Goal: Communication & Community: Answer question/provide support

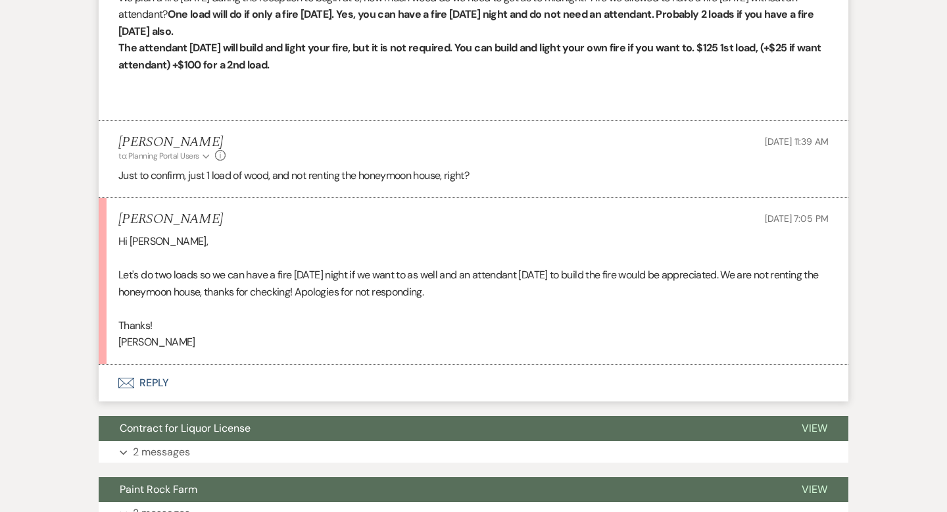
scroll to position [2611, 0]
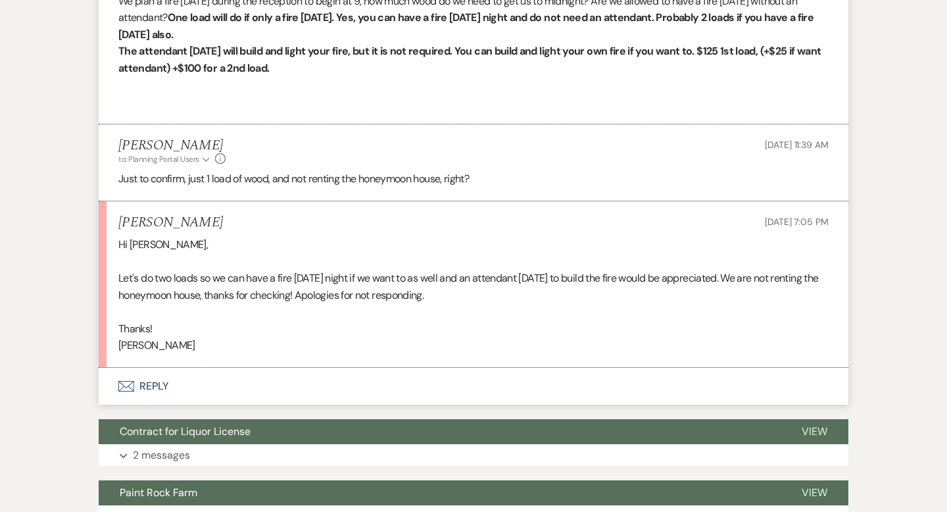
click at [497, 158] on div "[PERSON_NAME] to: Planning Portal Users Expand Info [DATE] 11:39 AM" at bounding box center [473, 152] width 711 height 28
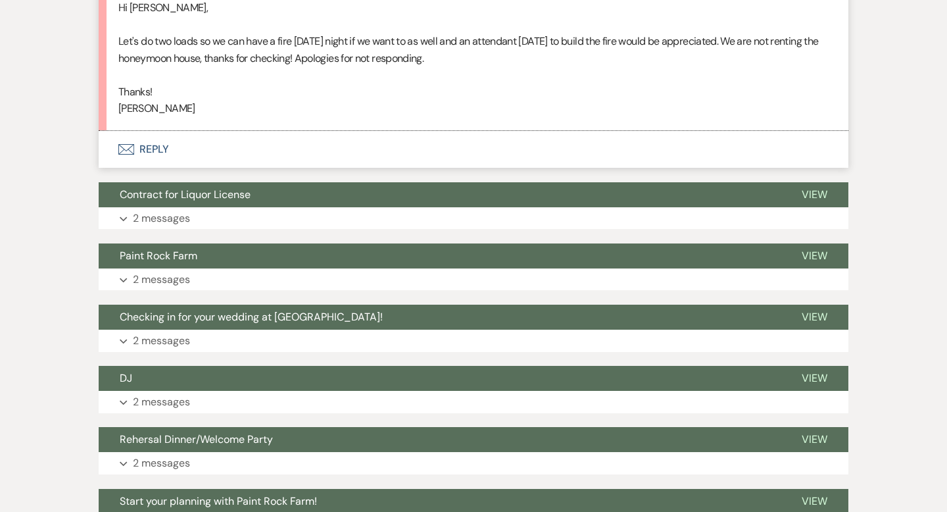
scroll to position [2843, 0]
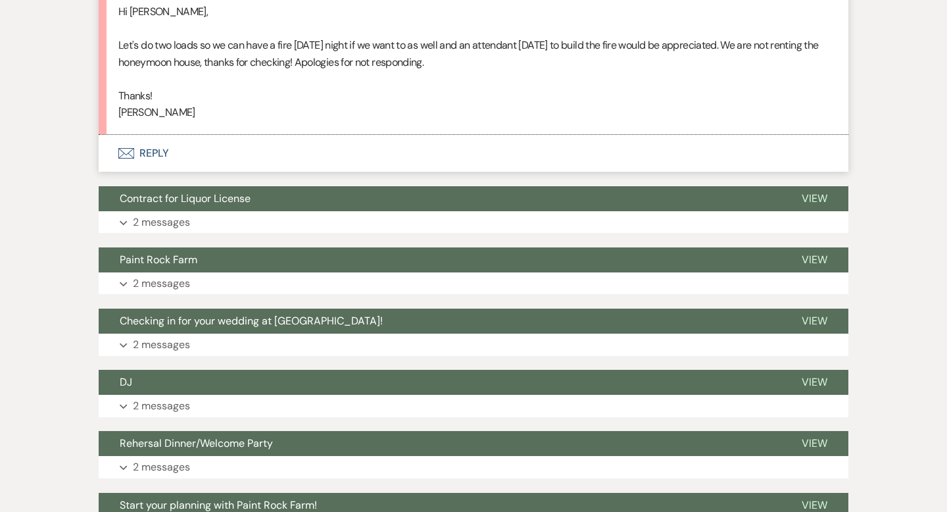
click at [155, 167] on button "Envelope Reply" at bounding box center [474, 153] width 750 height 37
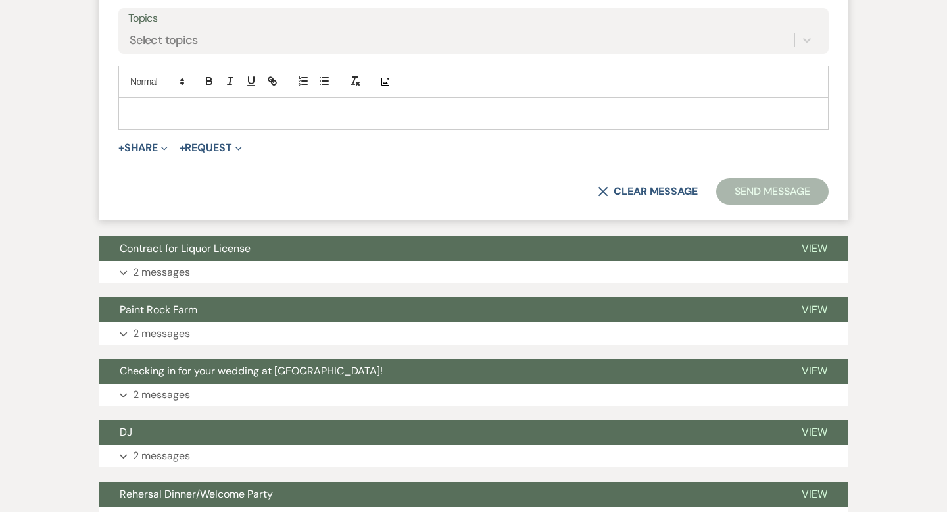
scroll to position [3150, 0]
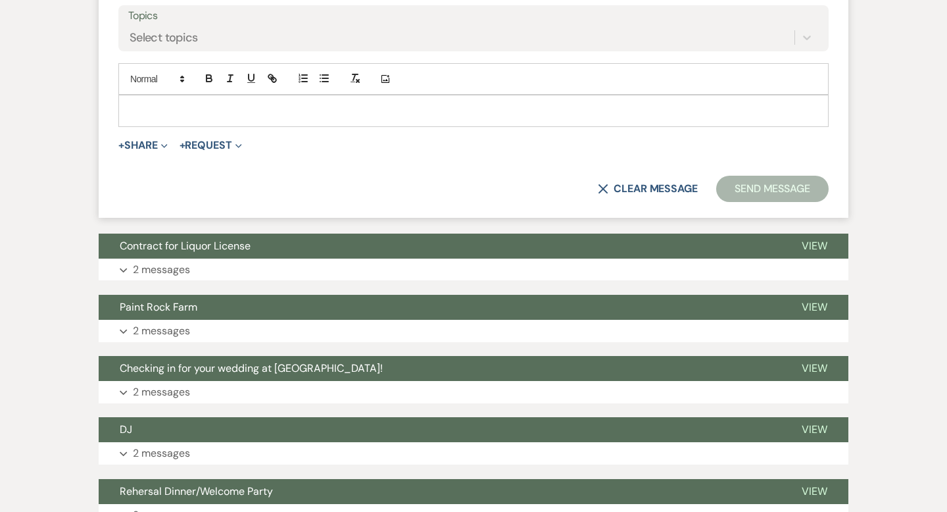
click at [140, 118] on p at bounding box center [473, 110] width 689 height 14
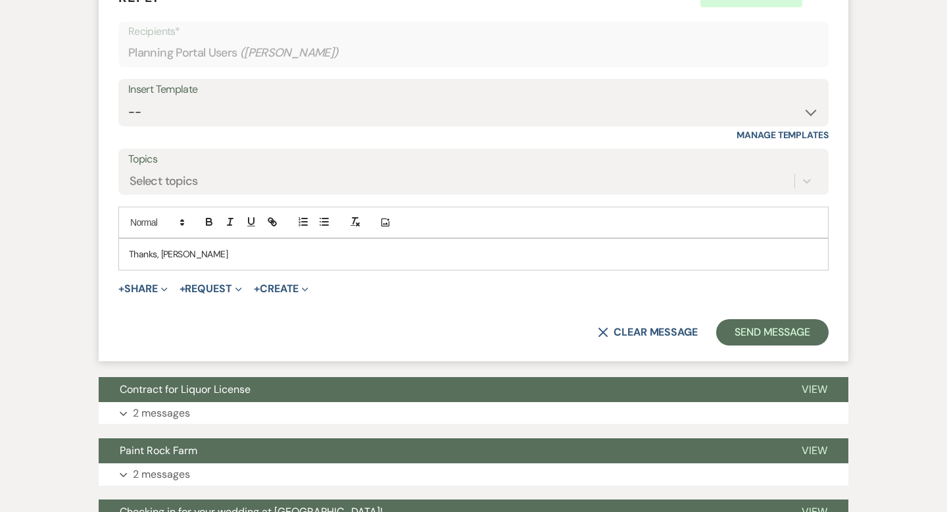
scroll to position [3011, 0]
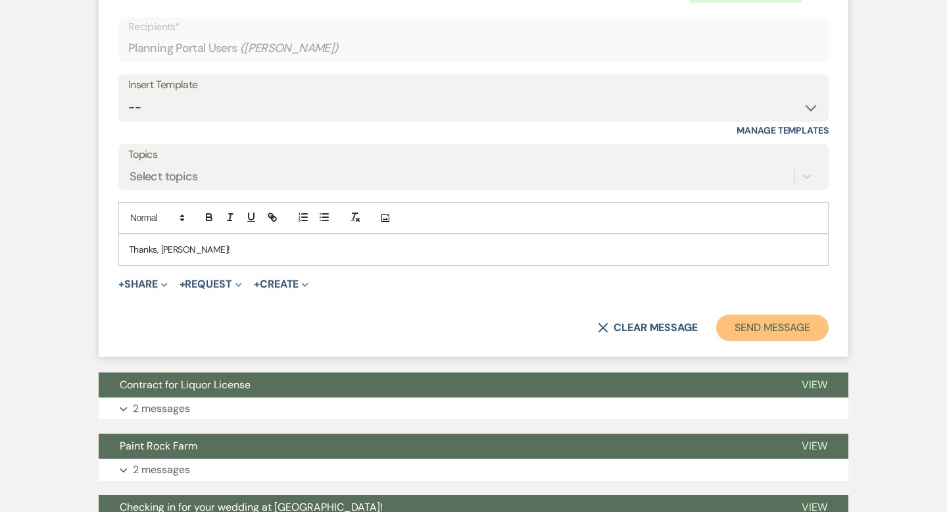
click at [750, 341] on button "Send Message" at bounding box center [772, 327] width 113 height 26
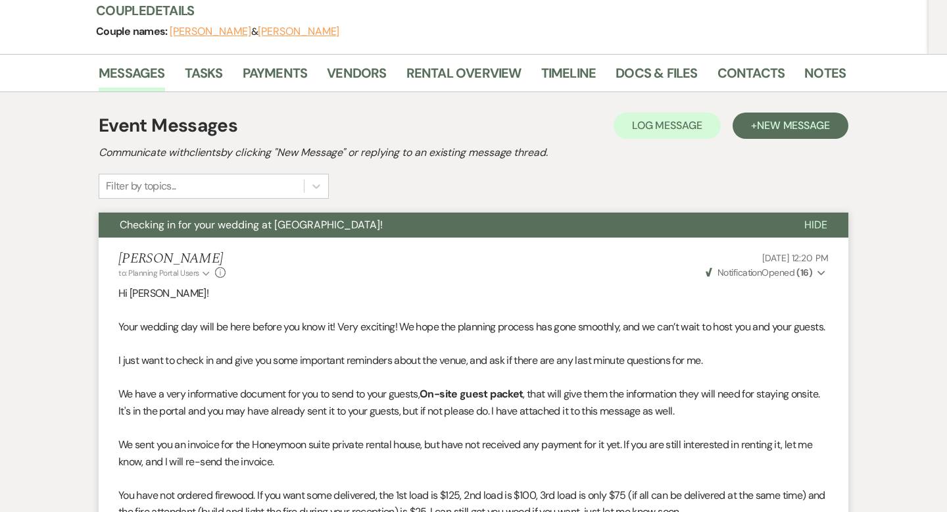
scroll to position [0, 0]
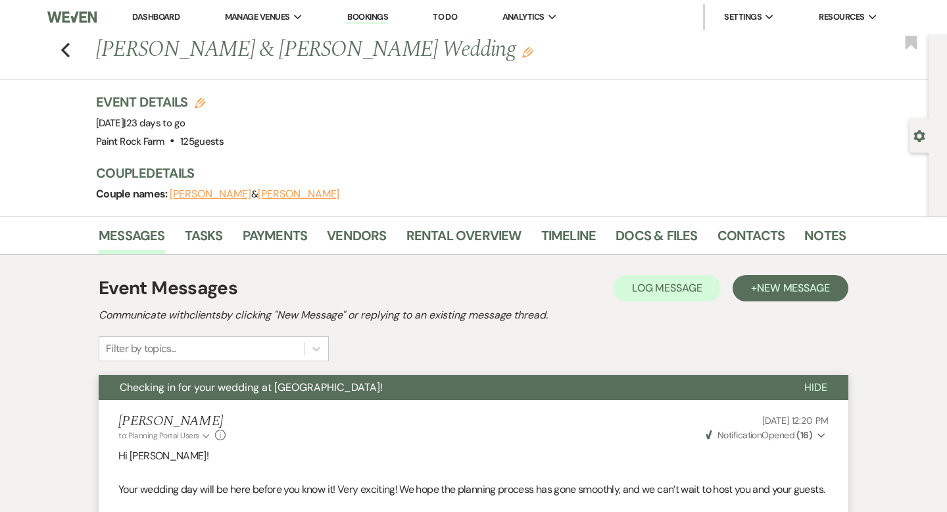
click at [155, 16] on link "Dashboard" at bounding box center [155, 16] width 47 height 11
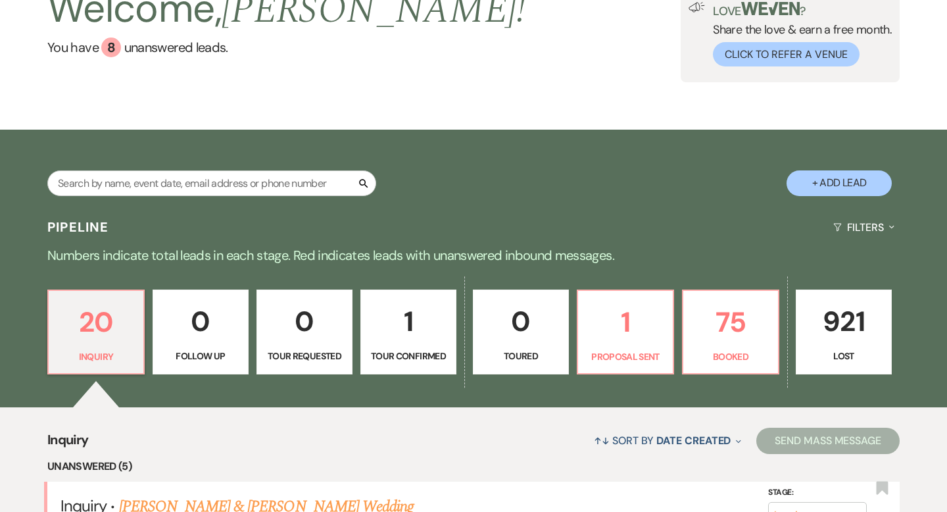
scroll to position [104, 0]
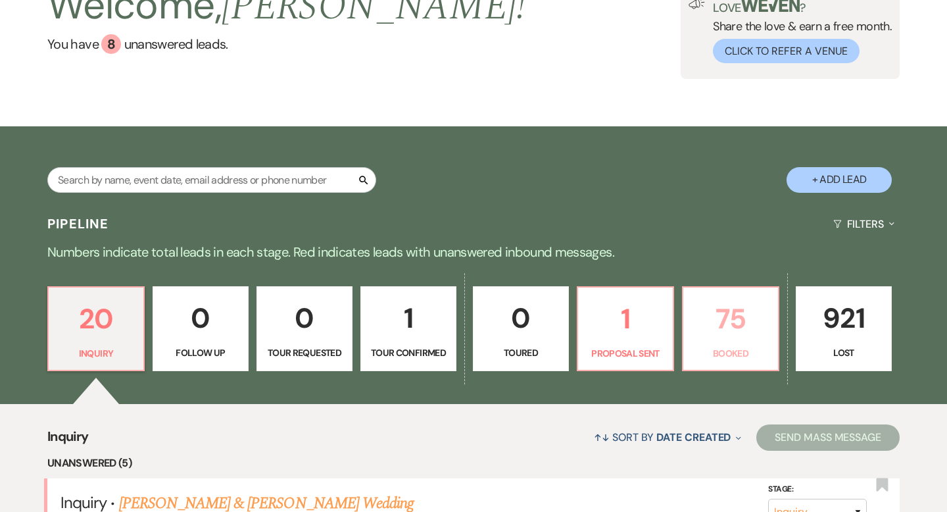
click at [723, 330] on p "75" at bounding box center [730, 319] width 79 height 44
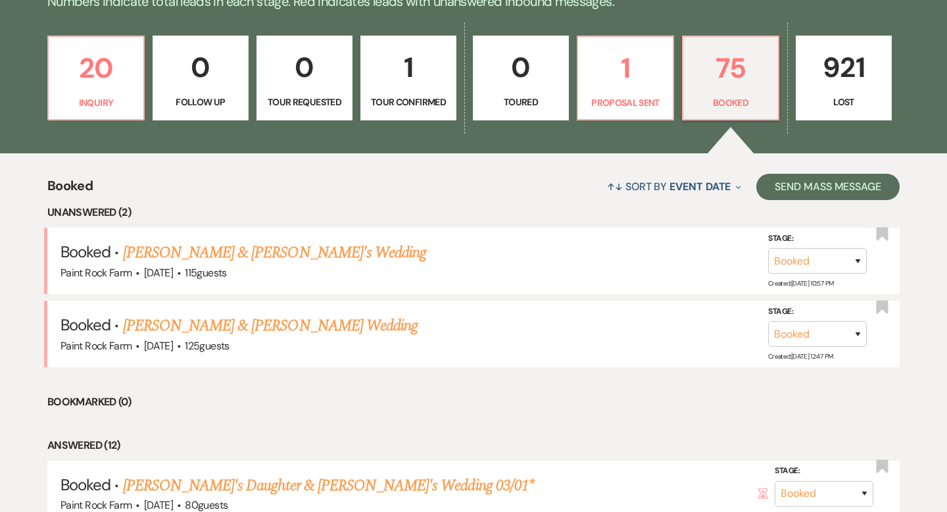
scroll to position [357, 0]
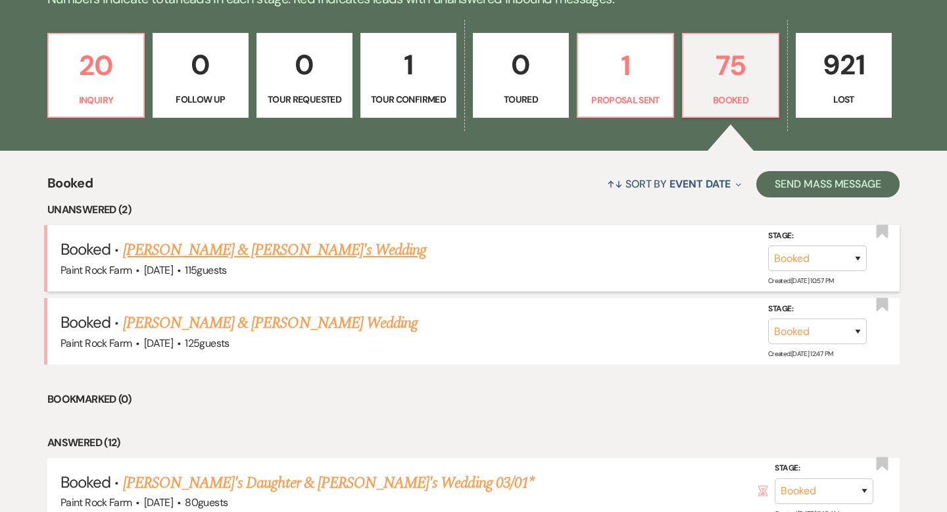
click at [315, 251] on link "[PERSON_NAME] & [PERSON_NAME]'s Wedding" at bounding box center [275, 250] width 304 height 24
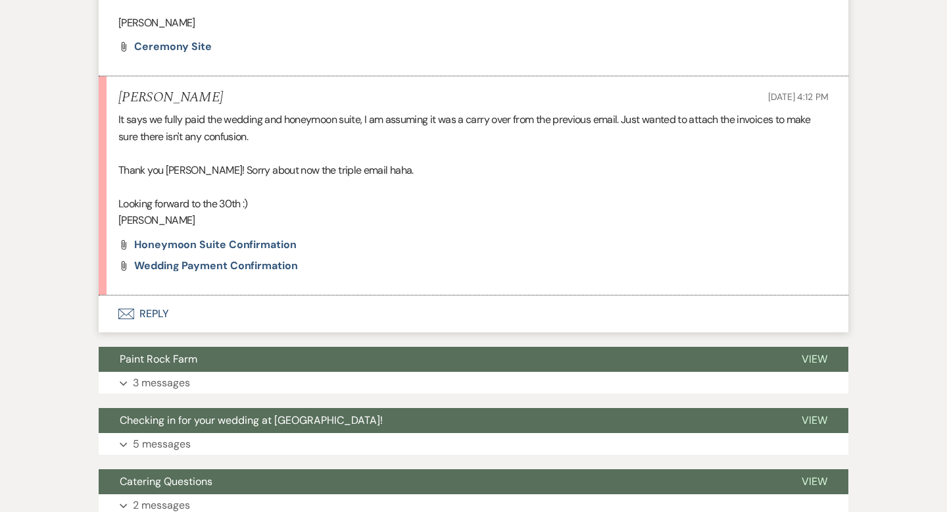
scroll to position [4847, 0]
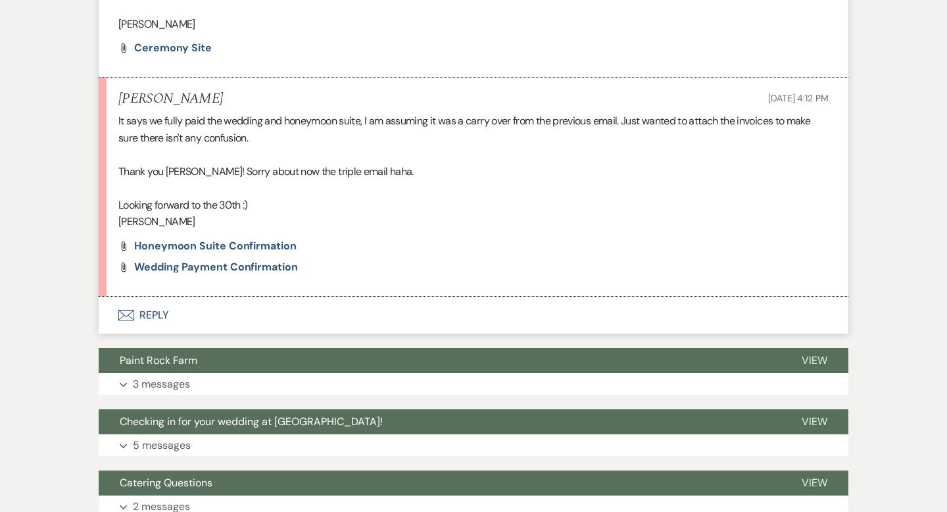
click at [154, 316] on button "Envelope Reply" at bounding box center [474, 315] width 750 height 37
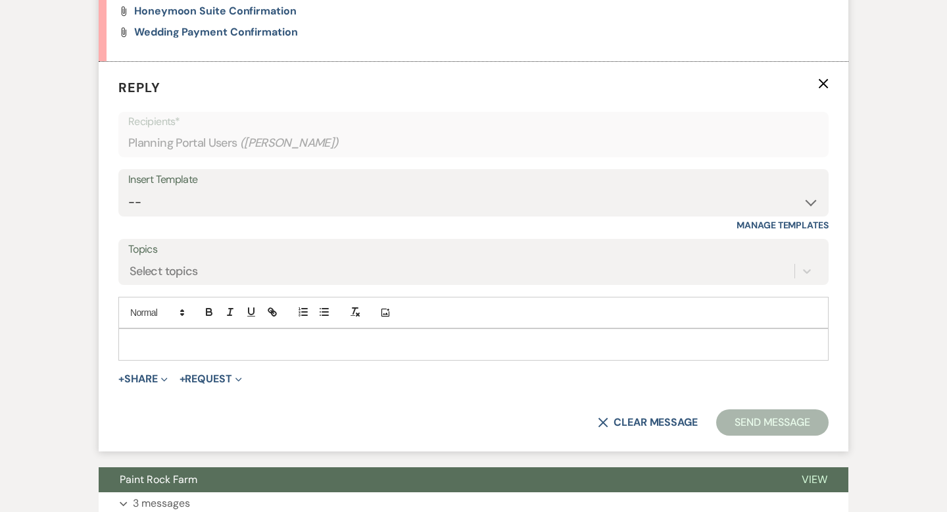
scroll to position [5083, 0]
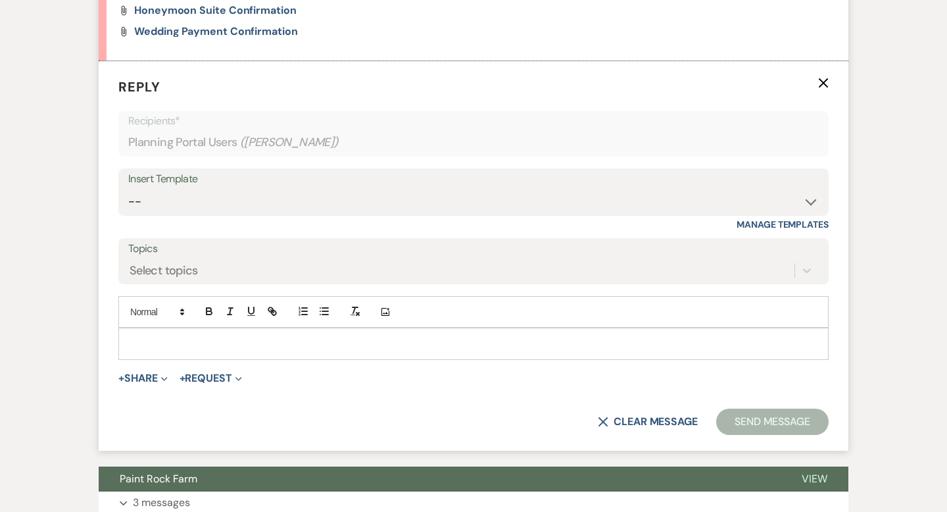
click at [135, 336] on p at bounding box center [473, 343] width 689 height 14
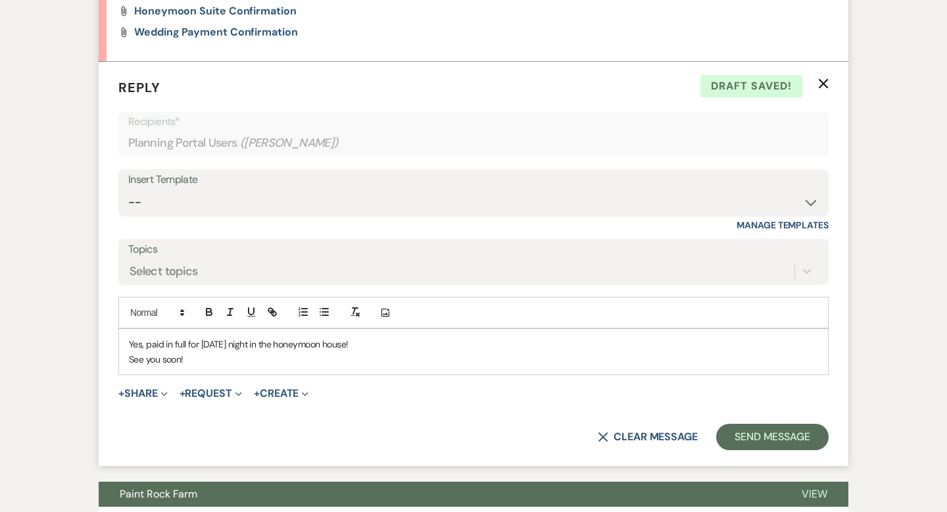
scroll to position [5119, 0]
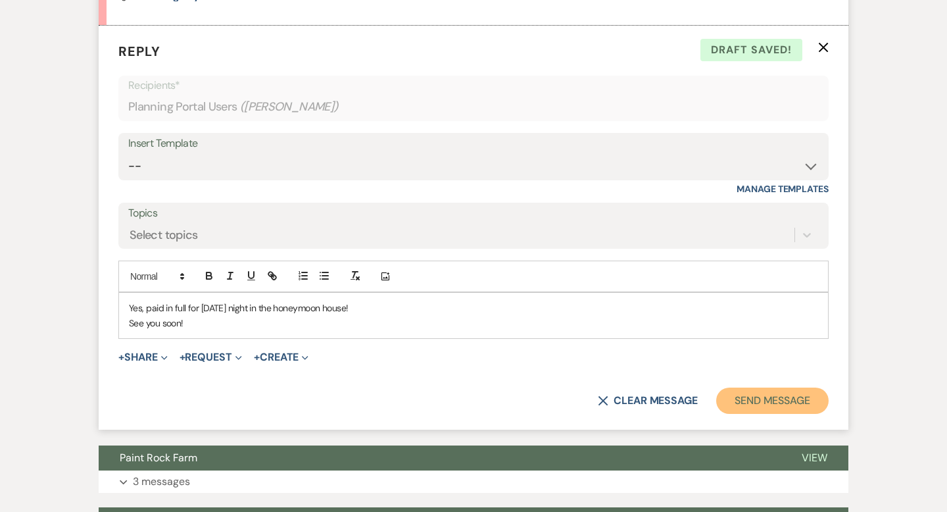
click at [745, 399] on button "Send Message" at bounding box center [772, 401] width 113 height 26
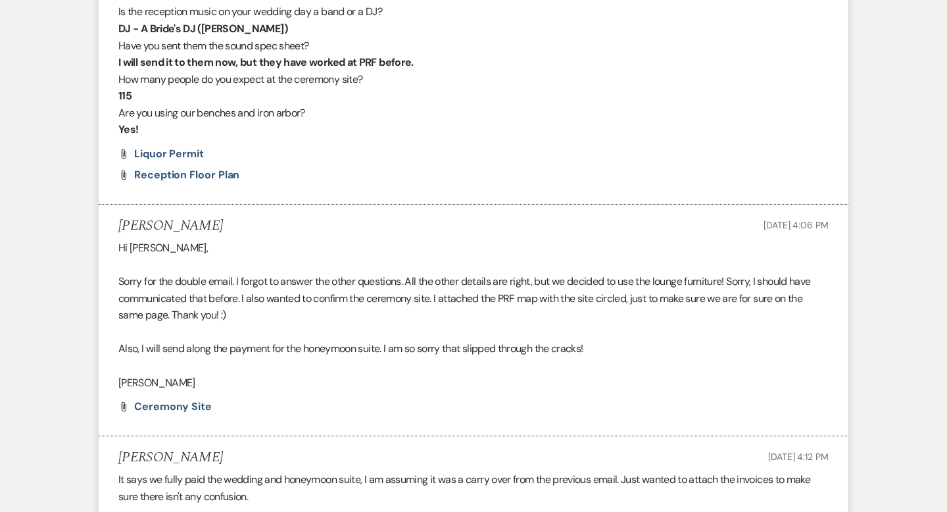
scroll to position [4485, 0]
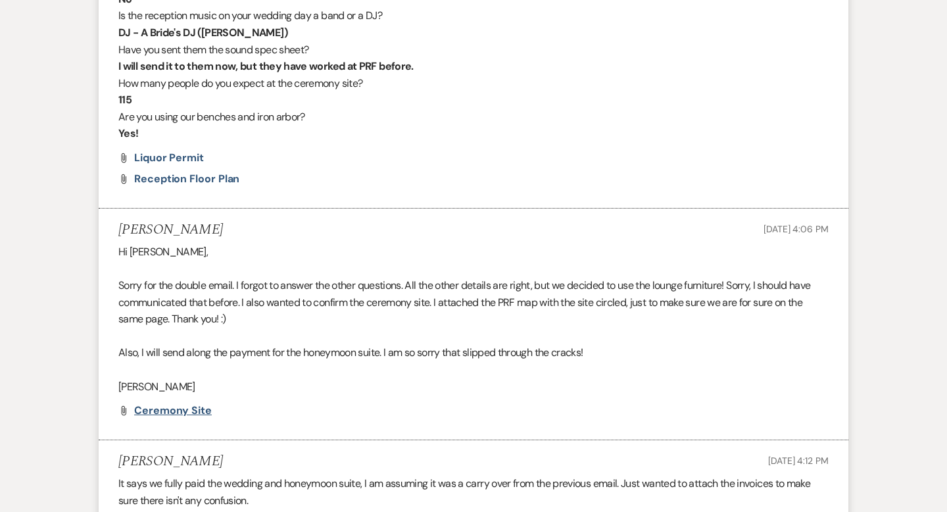
click at [177, 411] on span "Ceremony Site" at bounding box center [173, 410] width 78 height 14
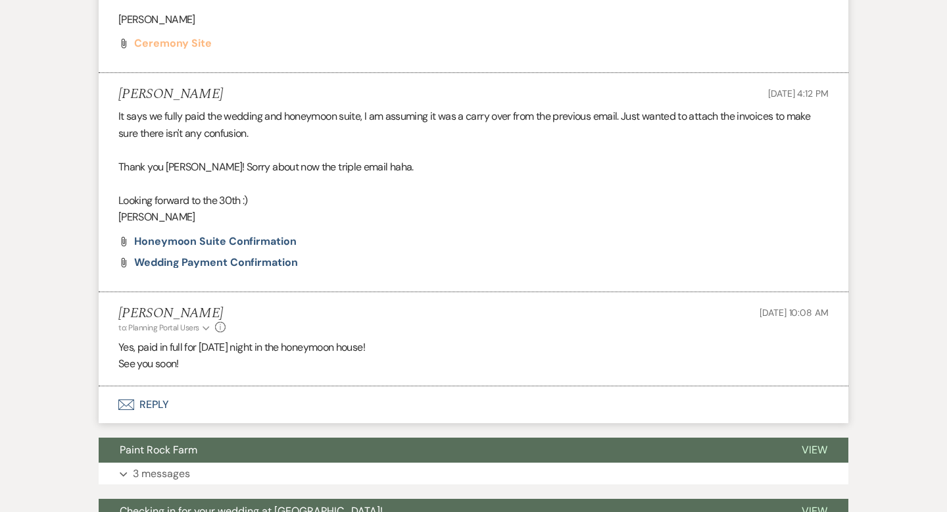
scroll to position [4855, 0]
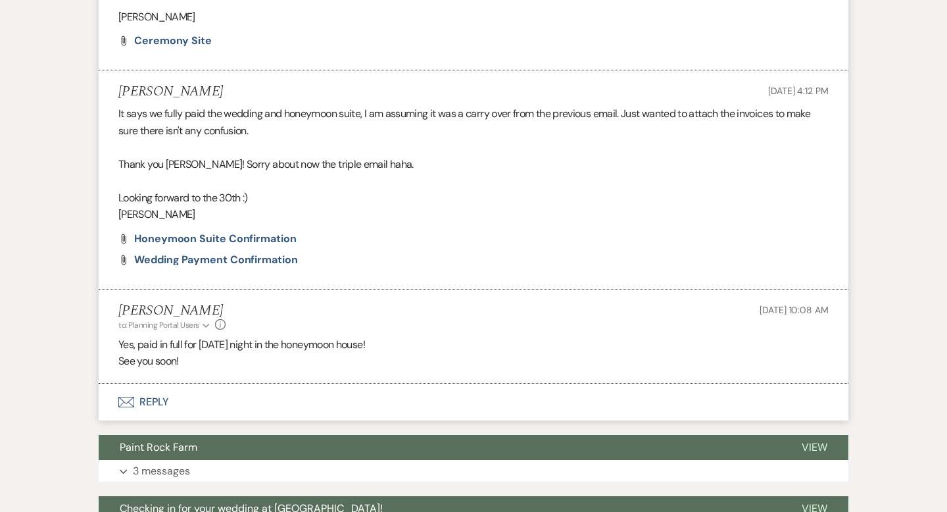
click at [163, 399] on button "Envelope Reply" at bounding box center [474, 402] width 750 height 37
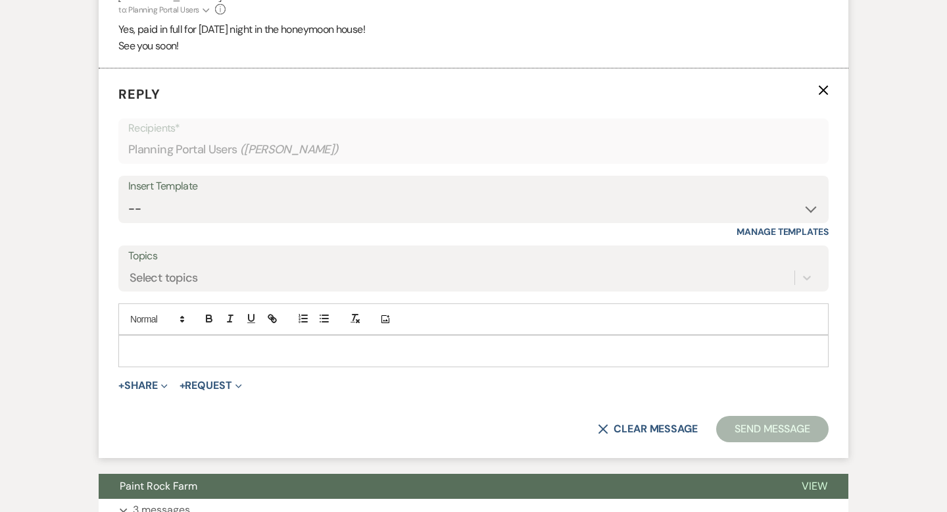
scroll to position [5177, 0]
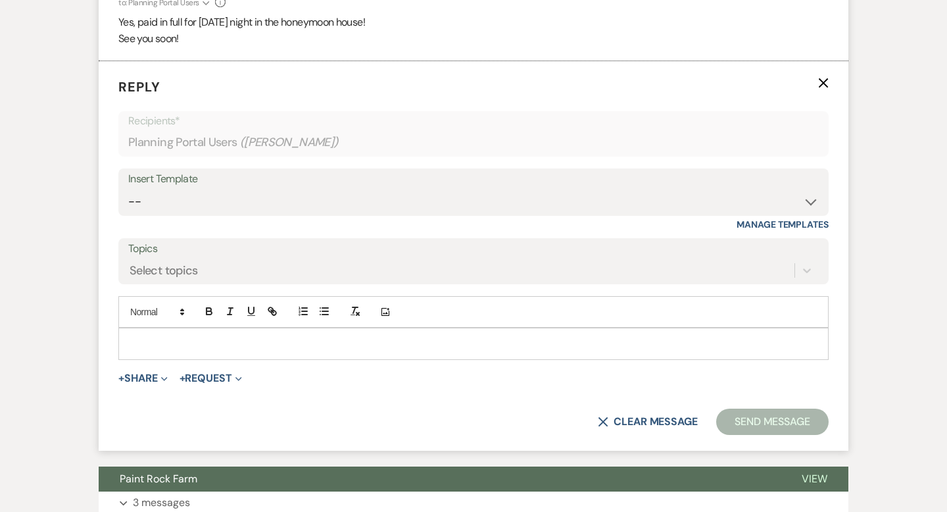
click at [141, 334] on div at bounding box center [473, 343] width 709 height 30
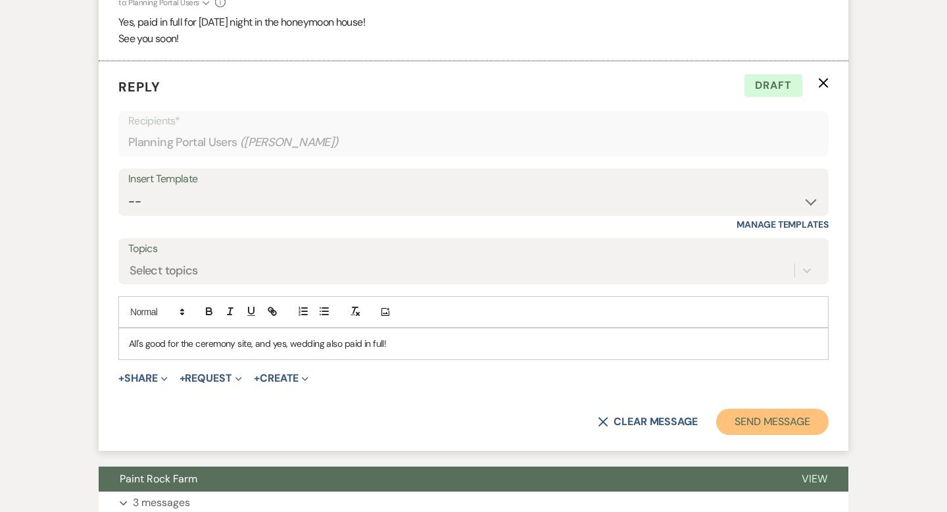
click at [770, 418] on button "Send Message" at bounding box center [772, 422] width 113 height 26
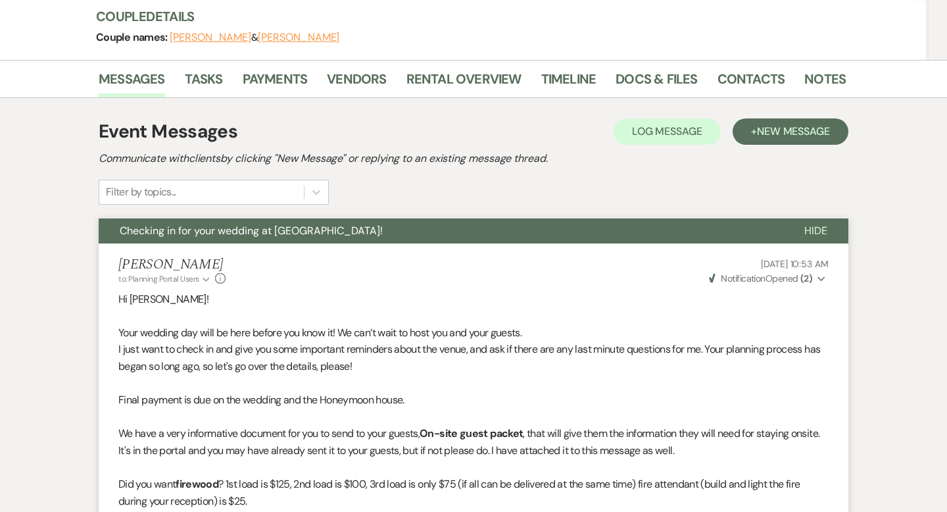
scroll to position [0, 0]
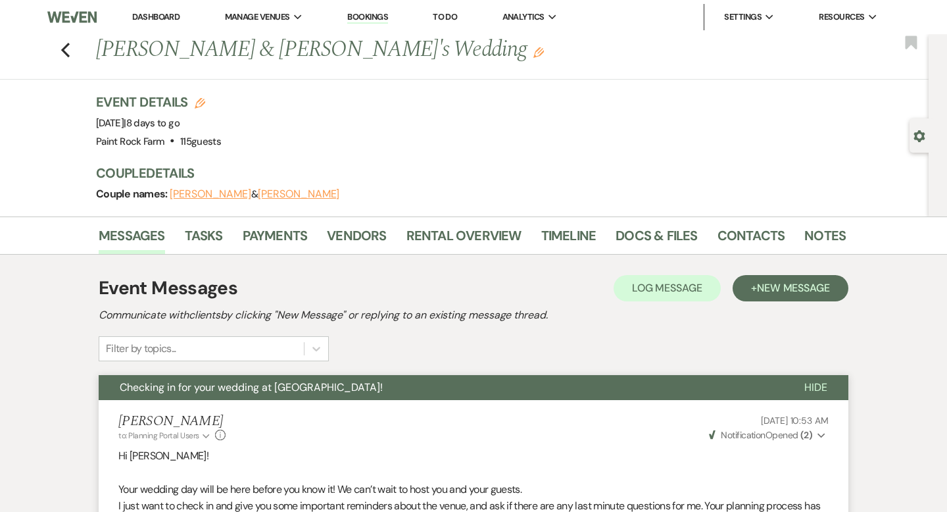
click at [172, 17] on link "Dashboard" at bounding box center [155, 16] width 47 height 11
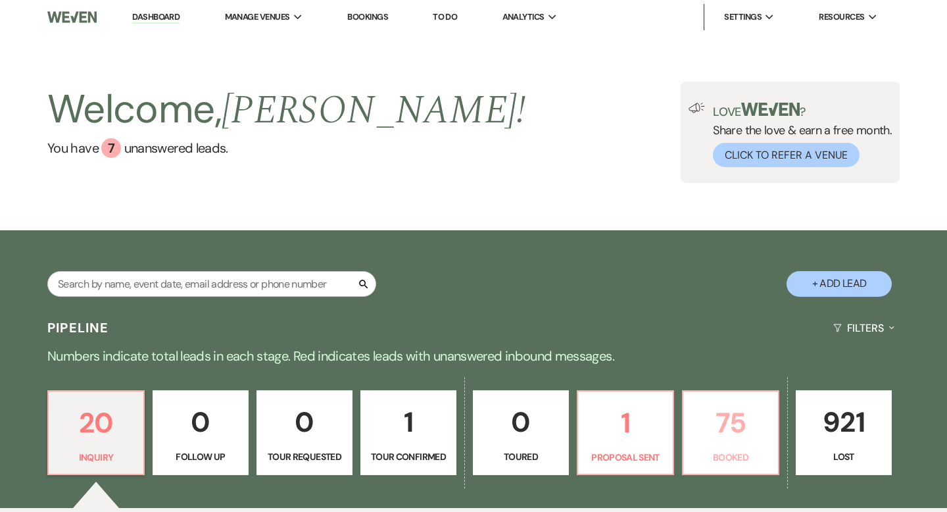
click at [707, 421] on p "75" at bounding box center [730, 423] width 79 height 44
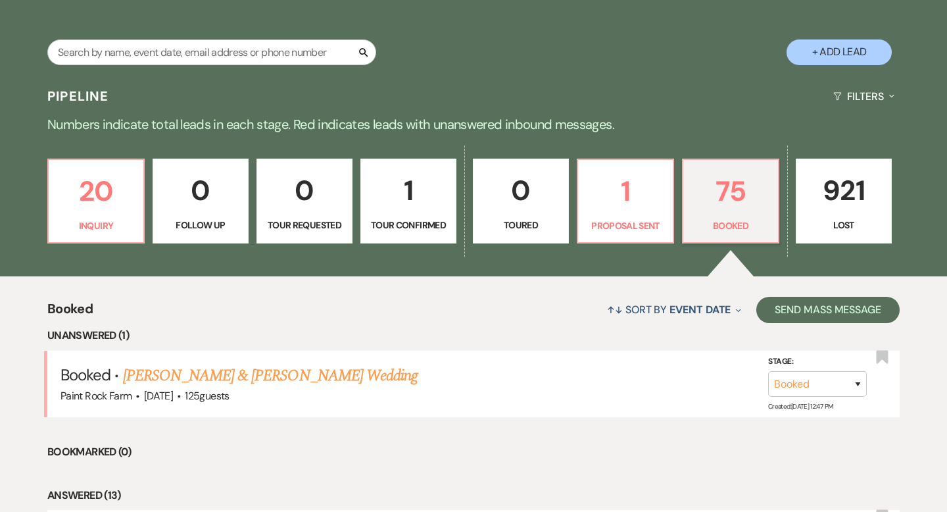
scroll to position [230, 0]
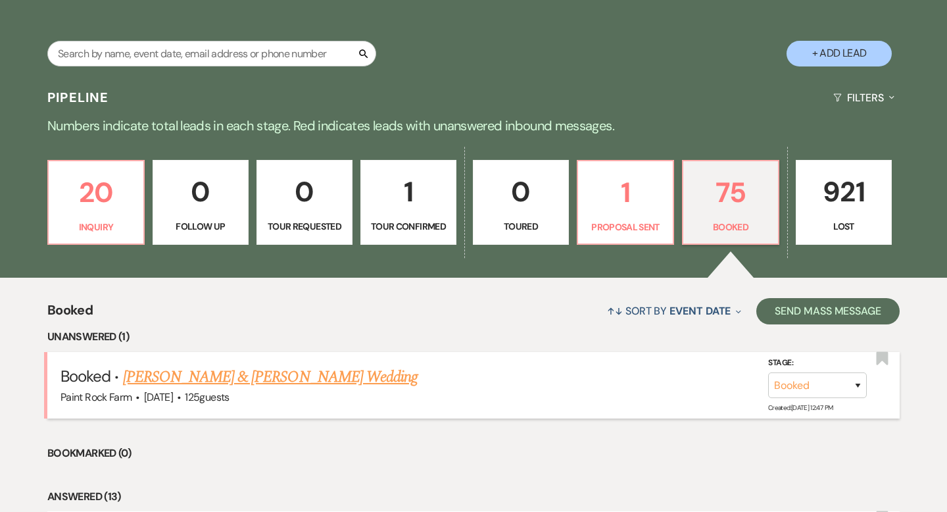
click at [212, 375] on link "[PERSON_NAME] & [PERSON_NAME] Wedding" at bounding box center [270, 377] width 295 height 24
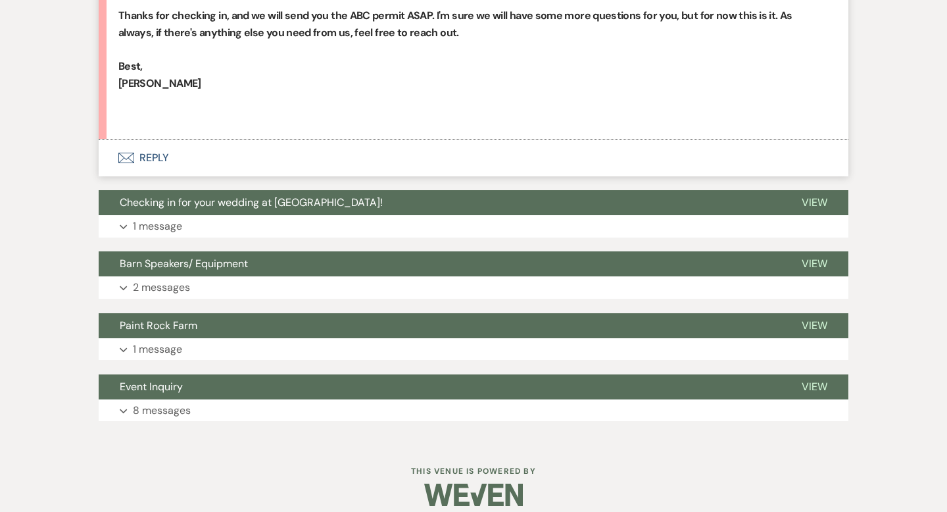
scroll to position [826, 0]
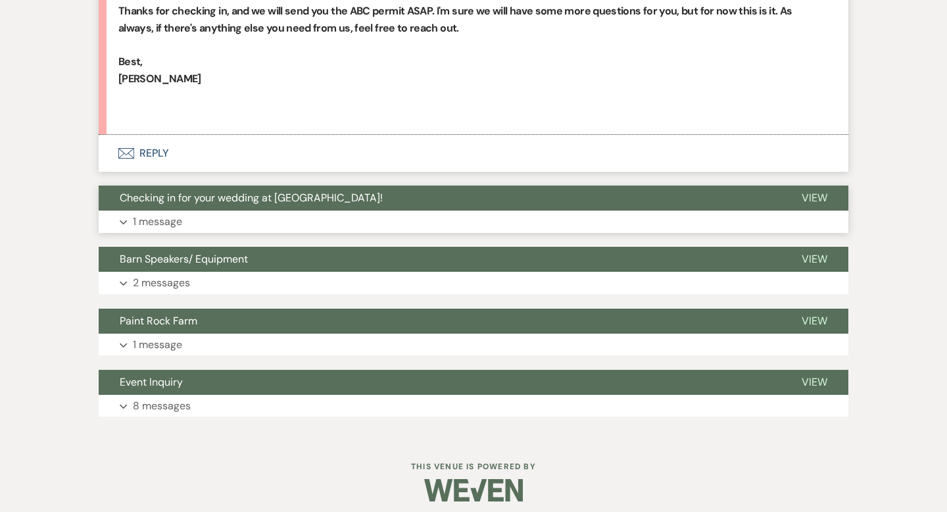
click at [176, 220] on p "1 message" at bounding box center [157, 221] width 49 height 17
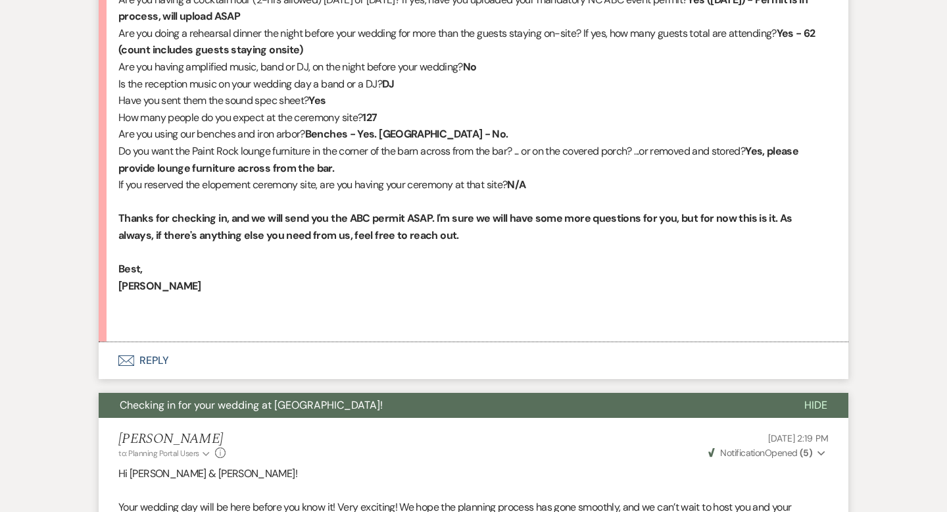
scroll to position [621, 0]
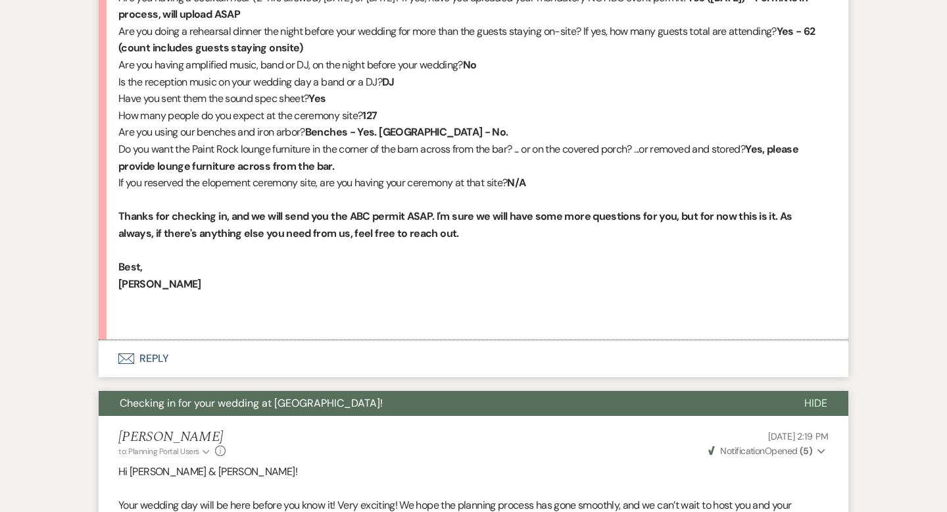
click at [162, 357] on button "Envelope Reply" at bounding box center [474, 358] width 750 height 37
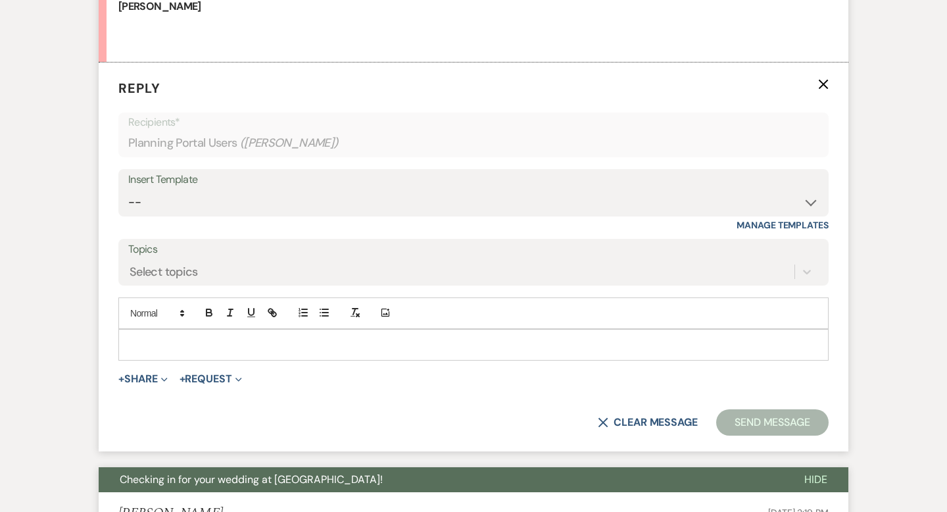
scroll to position [899, 0]
click at [138, 337] on p at bounding box center [473, 344] width 689 height 14
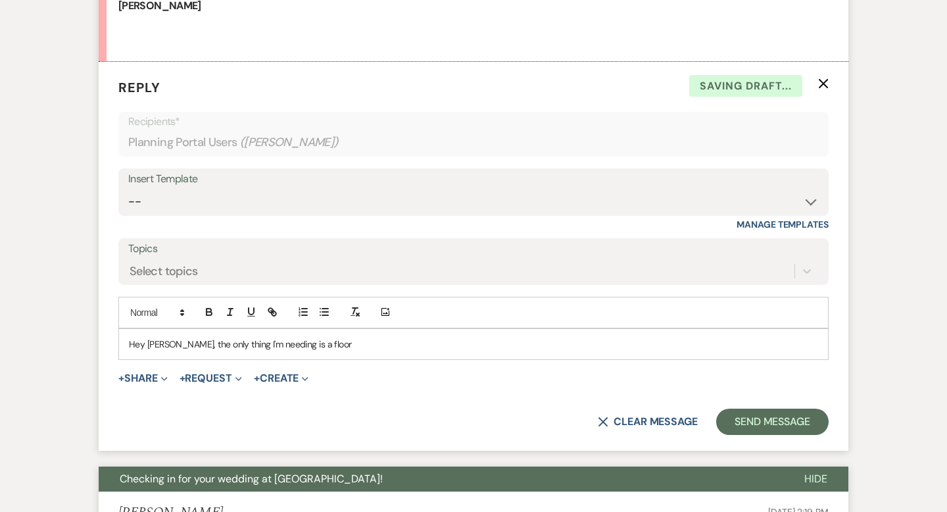
click at [291, 343] on p "Hey [PERSON_NAME], the only thing I'm needing is a floor" at bounding box center [473, 344] width 689 height 14
click at [347, 343] on p "Hey [PERSON_NAME], the only thing I'm needing is a barn floor" at bounding box center [473, 344] width 689 height 14
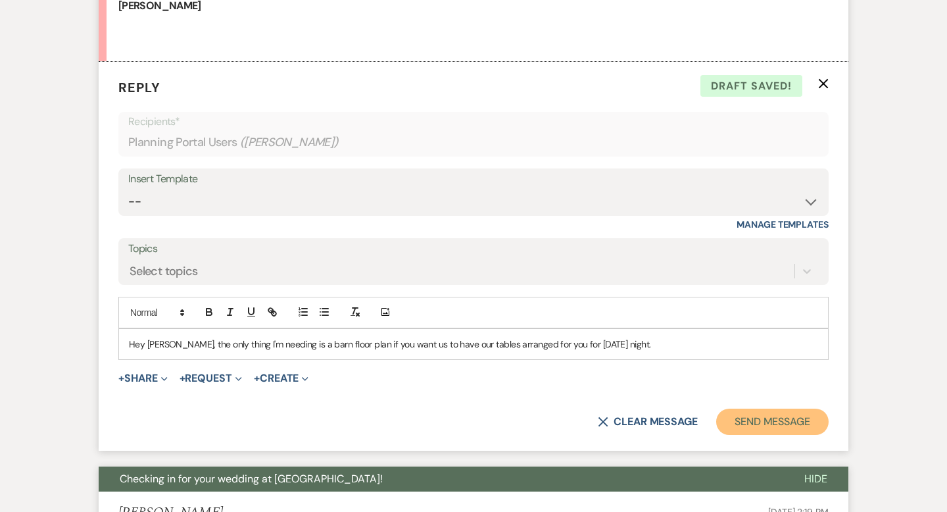
click at [755, 424] on button "Send Message" at bounding box center [772, 422] width 113 height 26
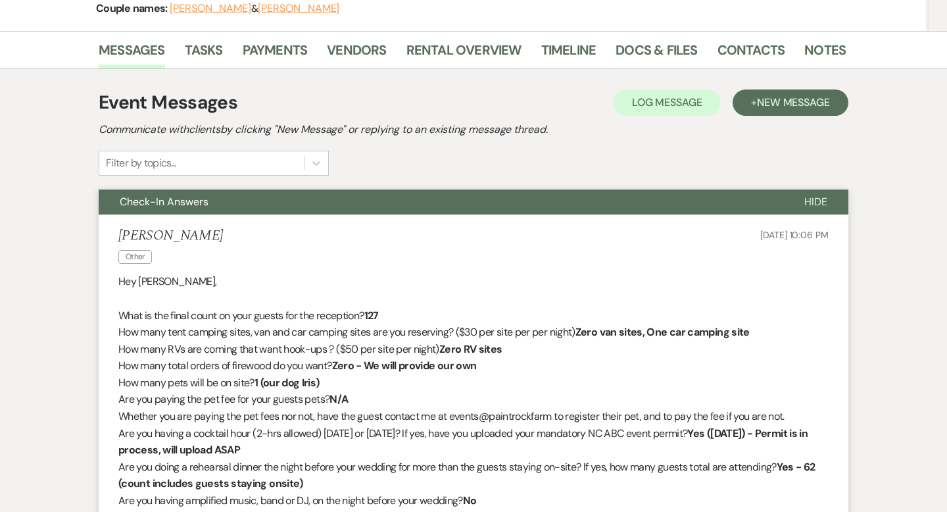
scroll to position [0, 0]
